Goal: Navigation & Orientation: Understand site structure

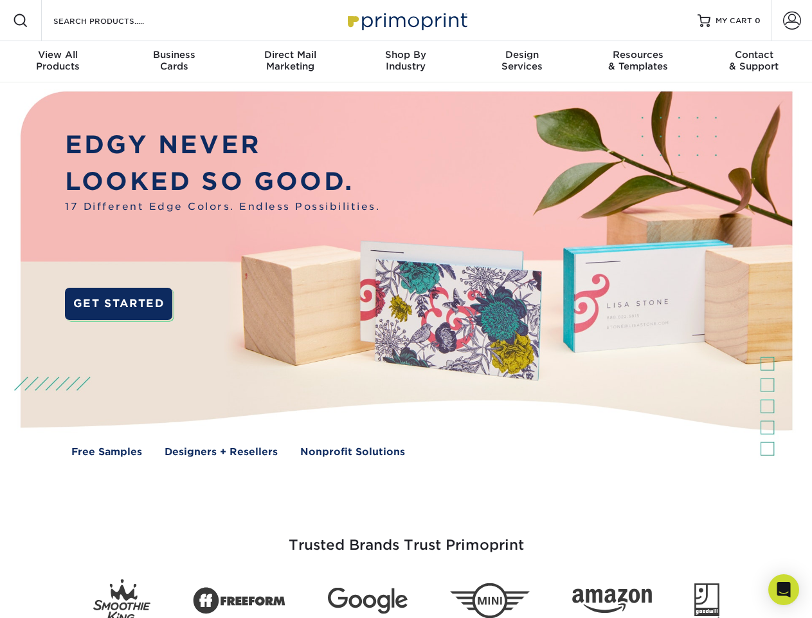
click at [406, 309] on img at bounding box center [406, 283] width 804 height 402
click at [21, 21] on span at bounding box center [20, 20] width 15 height 15
click at [792, 21] on span at bounding box center [793, 21] width 18 height 18
click at [58, 62] on div "View All Products" at bounding box center [58, 60] width 116 height 23
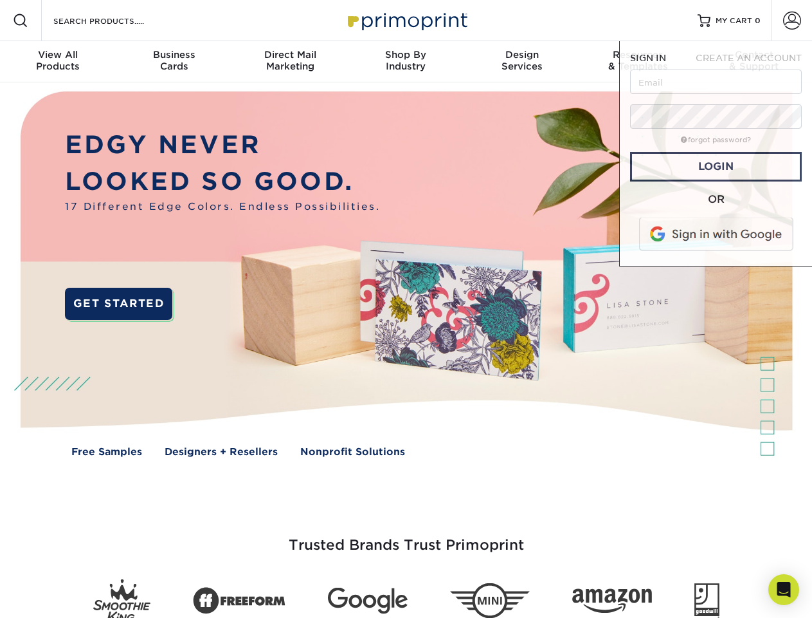
click at [174, 62] on div "Business Cards" at bounding box center [174, 60] width 116 height 23
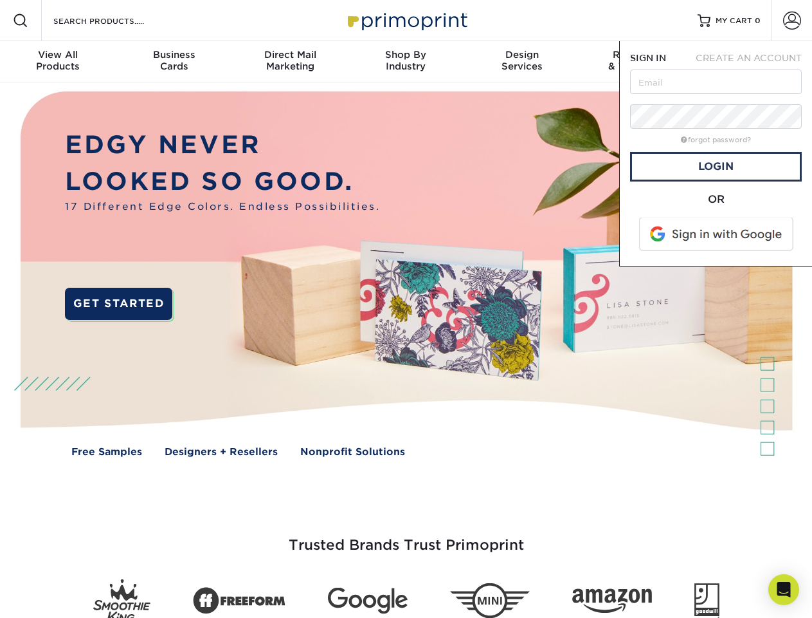
click at [290, 62] on div "Direct Mail Marketing" at bounding box center [290, 60] width 116 height 23
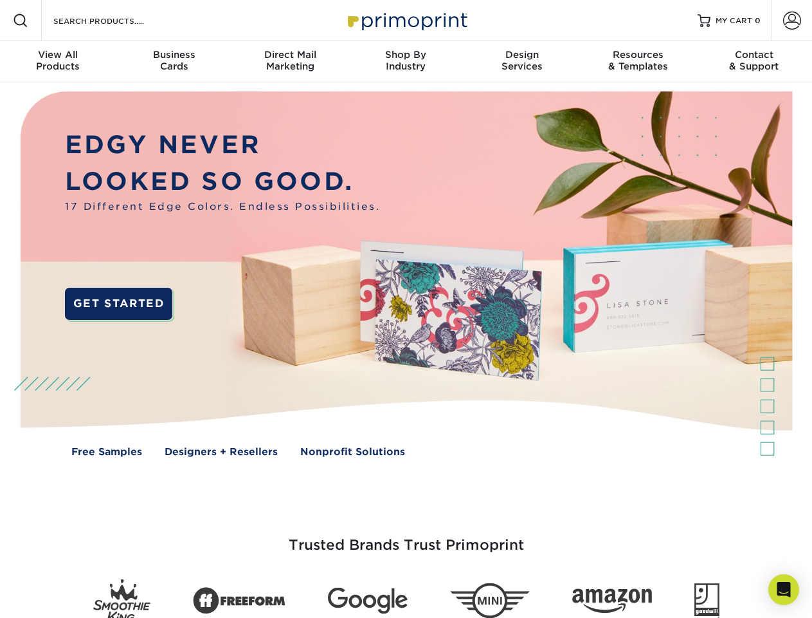
click at [406, 62] on div "Shop By Industry" at bounding box center [406, 60] width 116 height 23
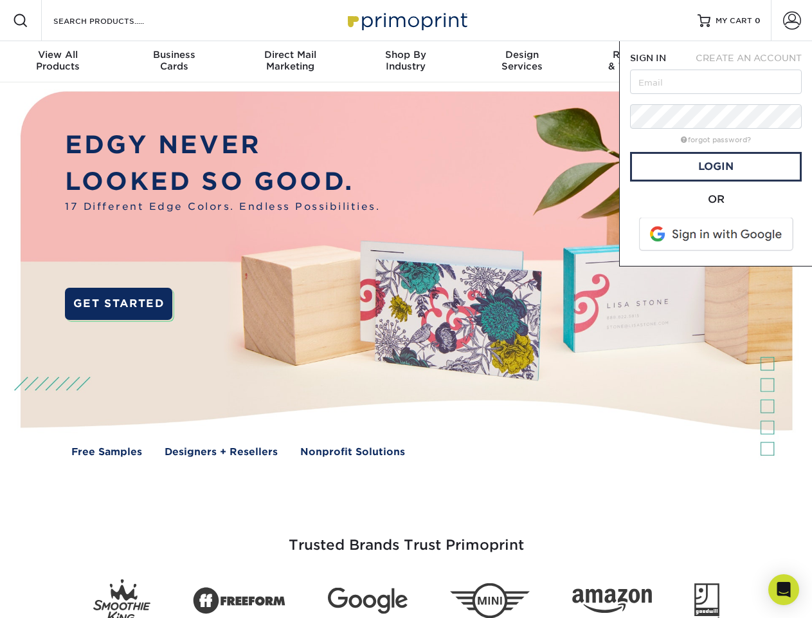
click at [522, 62] on div "Design Services" at bounding box center [522, 60] width 116 height 23
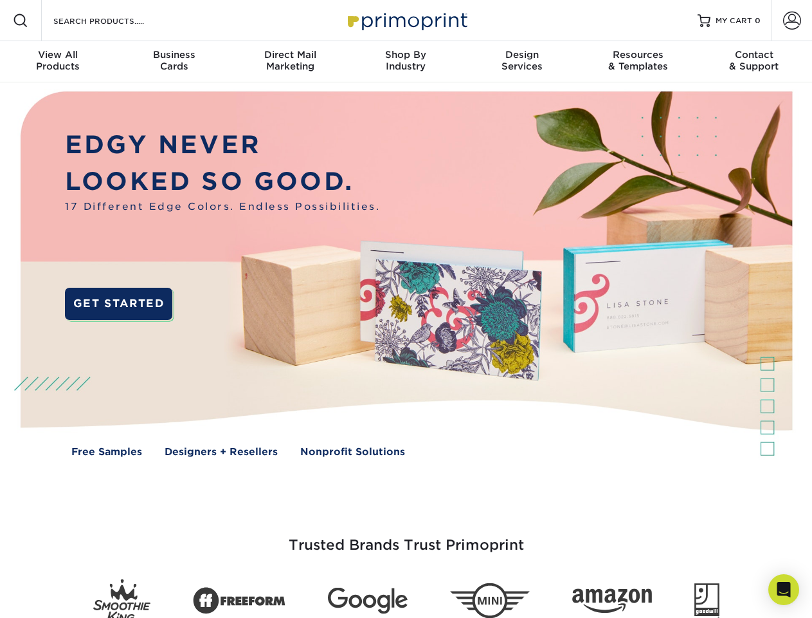
click at [638, 62] on span "SIGN IN" at bounding box center [648, 58] width 36 height 10
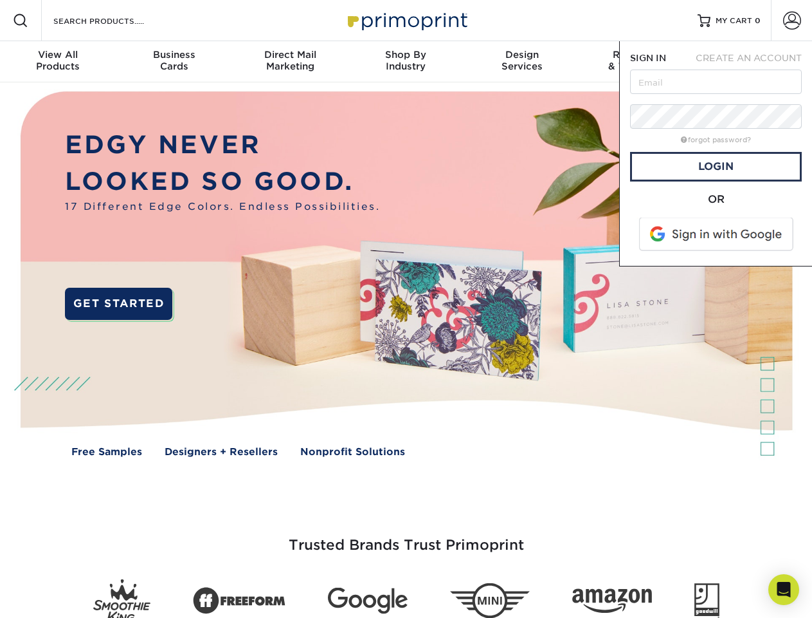
click at [755, 62] on nav "Resources Menu Search Products Account SIGN IN CREATE AN ACCOUNT forgot passwor…" at bounding box center [406, 41] width 812 height 82
